Goal: Navigation & Orientation: Find specific page/section

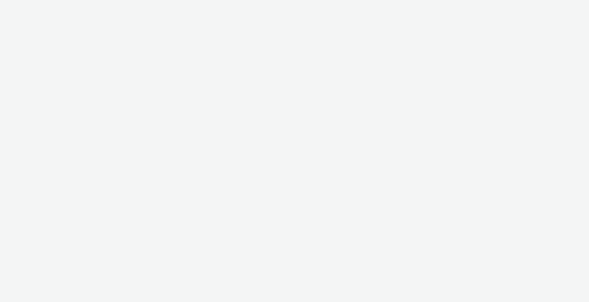
select select "43747a01-9d8e-4dea-a0e4-a98d33cfba61"
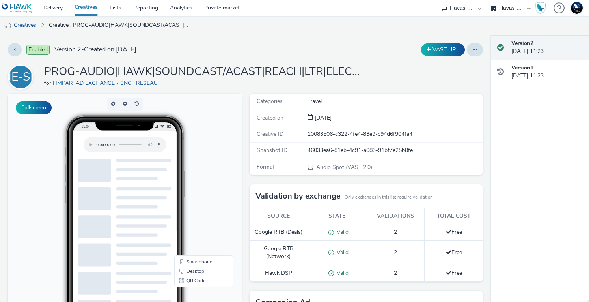
click at [87, 8] on link "Creatives" at bounding box center [86, 8] width 35 height 16
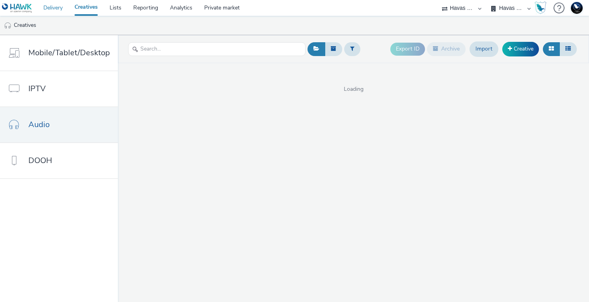
click at [50, 10] on link "Delivery" at bounding box center [52, 8] width 31 height 16
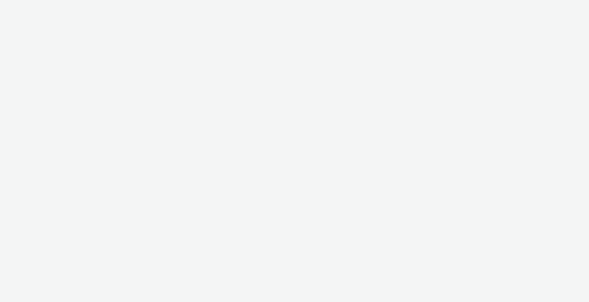
select select "43747a01-9d8e-4dea-a0e4-a98d33cfba61"
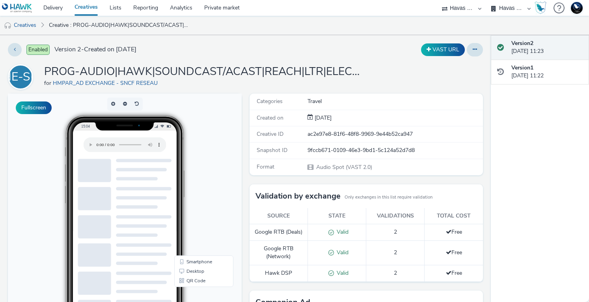
click at [81, 8] on link "Creatives" at bounding box center [86, 8] width 35 height 16
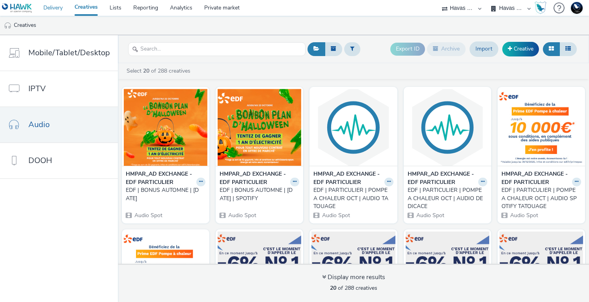
click at [56, 5] on link "Delivery" at bounding box center [52, 8] width 31 height 16
